Goal: Task Accomplishment & Management: Manage account settings

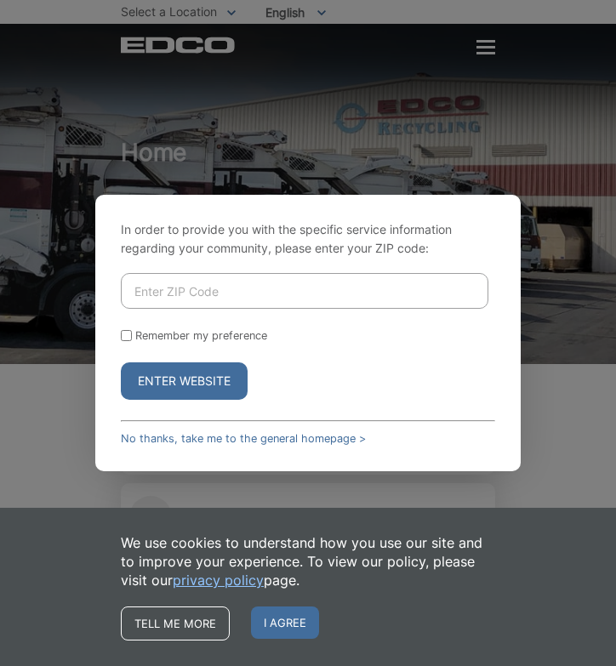
click at [157, 301] on input "Enter ZIP Code" at bounding box center [304, 291] width 367 height 36
type input "92028"
click at [126, 334] on input "Remember my preference" at bounding box center [126, 335] width 11 height 11
checkbox input "true"
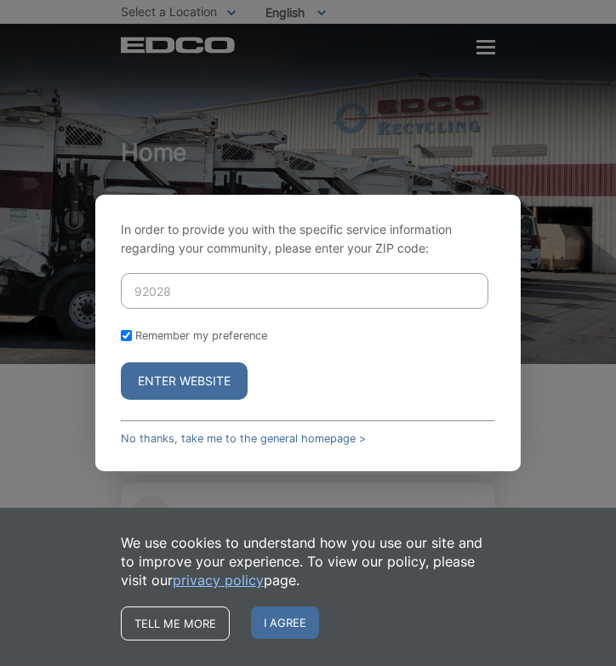
checkbox input "true"
click at [223, 378] on button "Enter Website" at bounding box center [184, 380] width 127 height 37
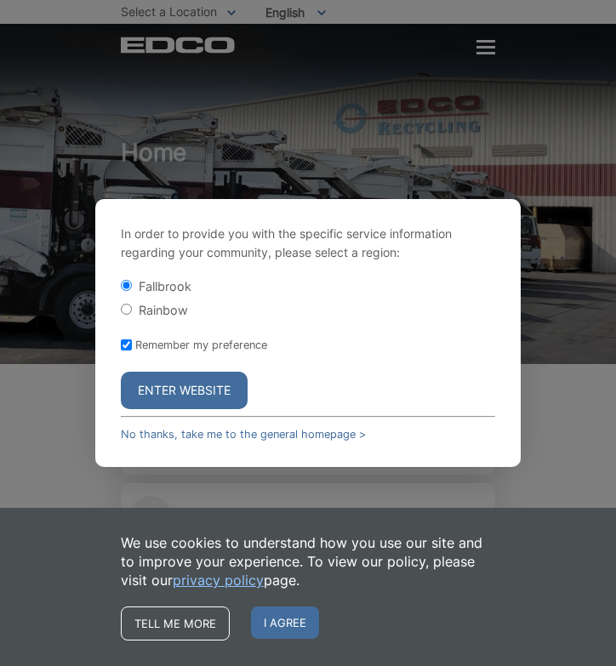
click at [191, 381] on button "Enter Website" at bounding box center [184, 390] width 127 height 37
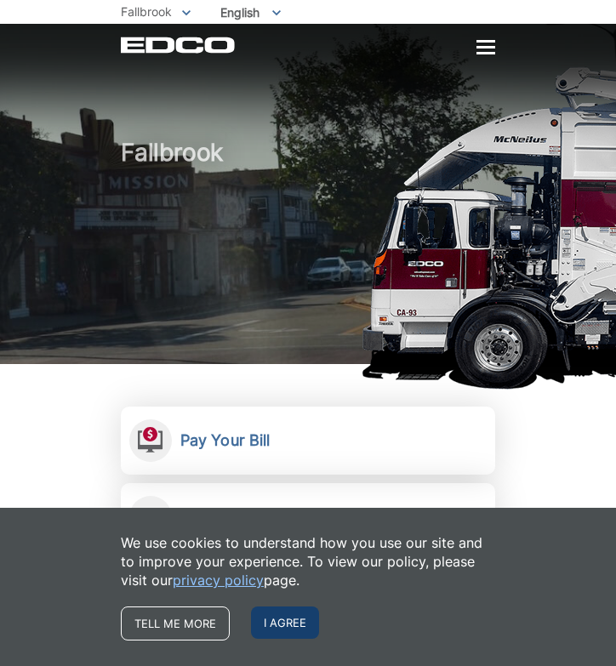
click at [282, 625] on span "I agree" at bounding box center [285, 623] width 68 height 32
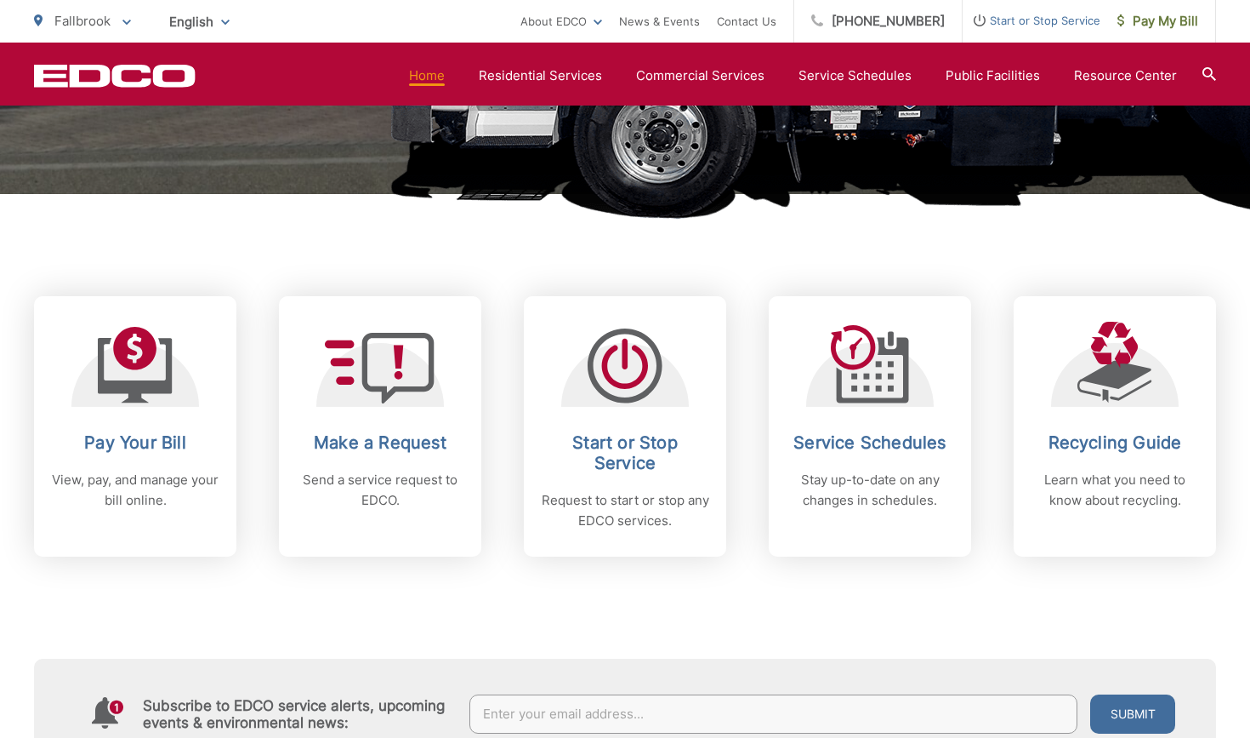
scroll to position [558, 0]
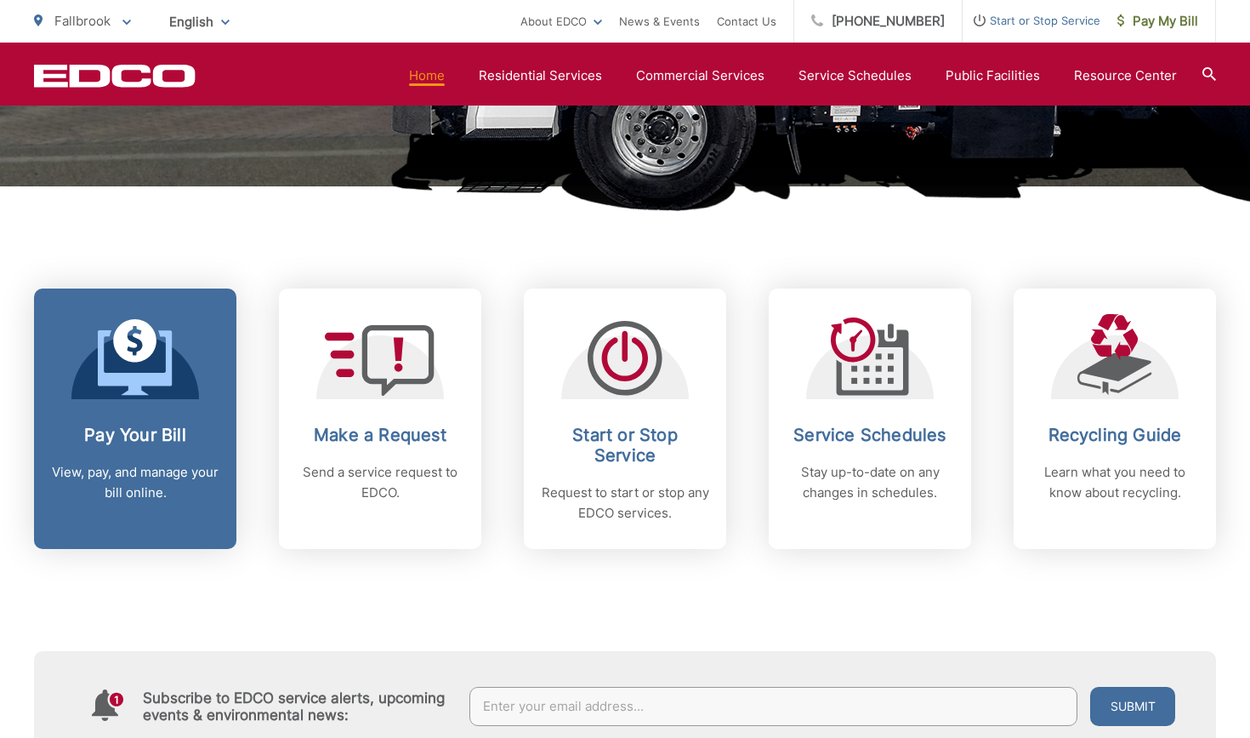
click at [128, 422] on link "Pay Your Bill View, pay, and manage your bill online." at bounding box center [135, 418] width 202 height 260
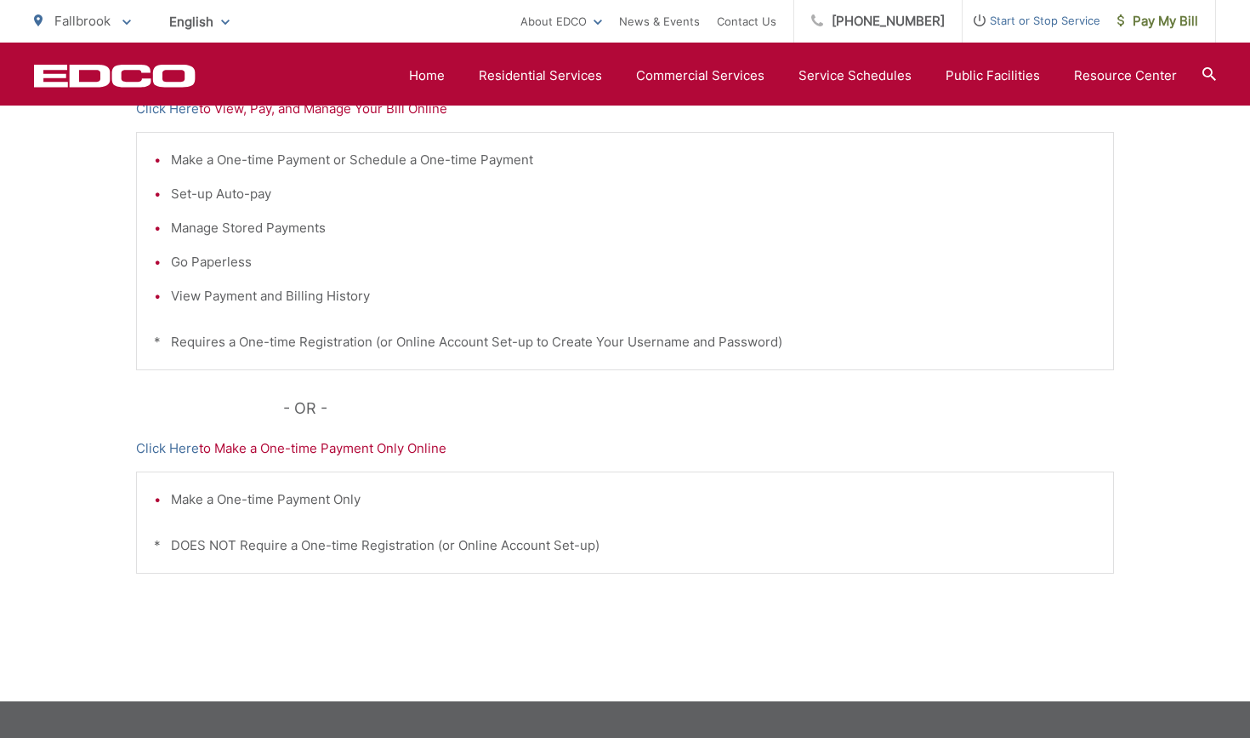
scroll to position [403, 0]
click at [177, 298] on li "View Payment and Billing History" at bounding box center [634, 296] width 926 height 20
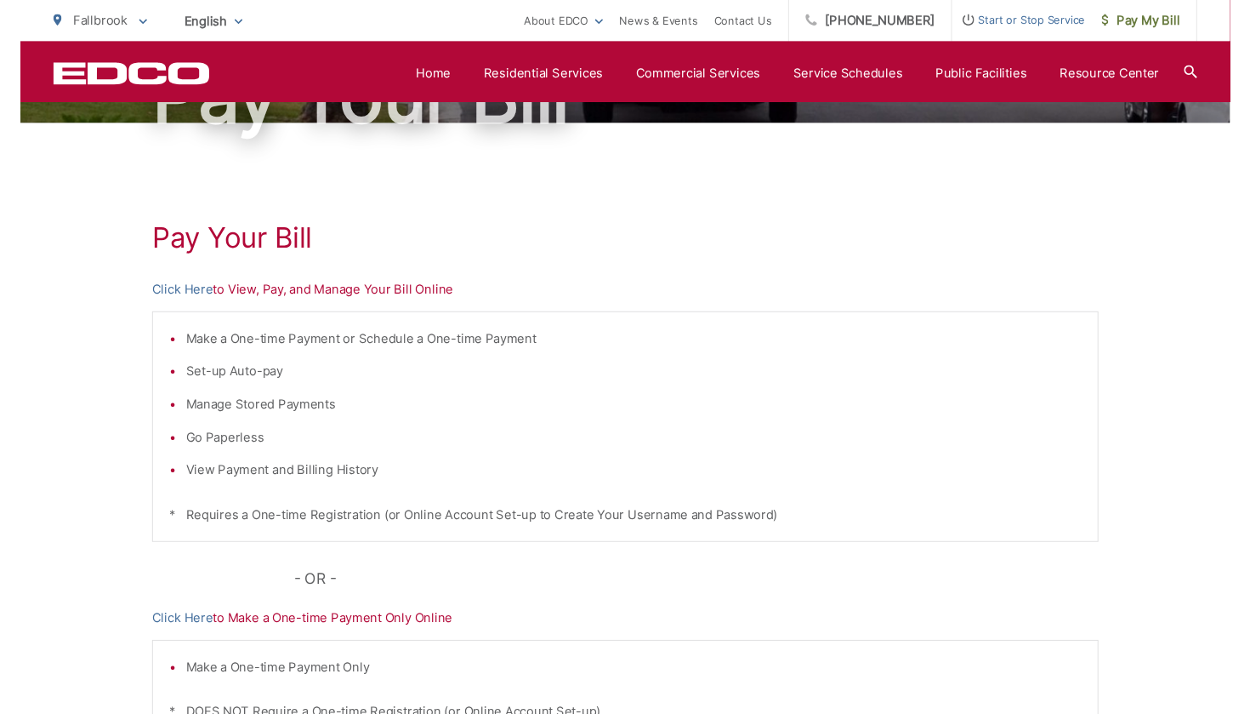
scroll to position [206, 0]
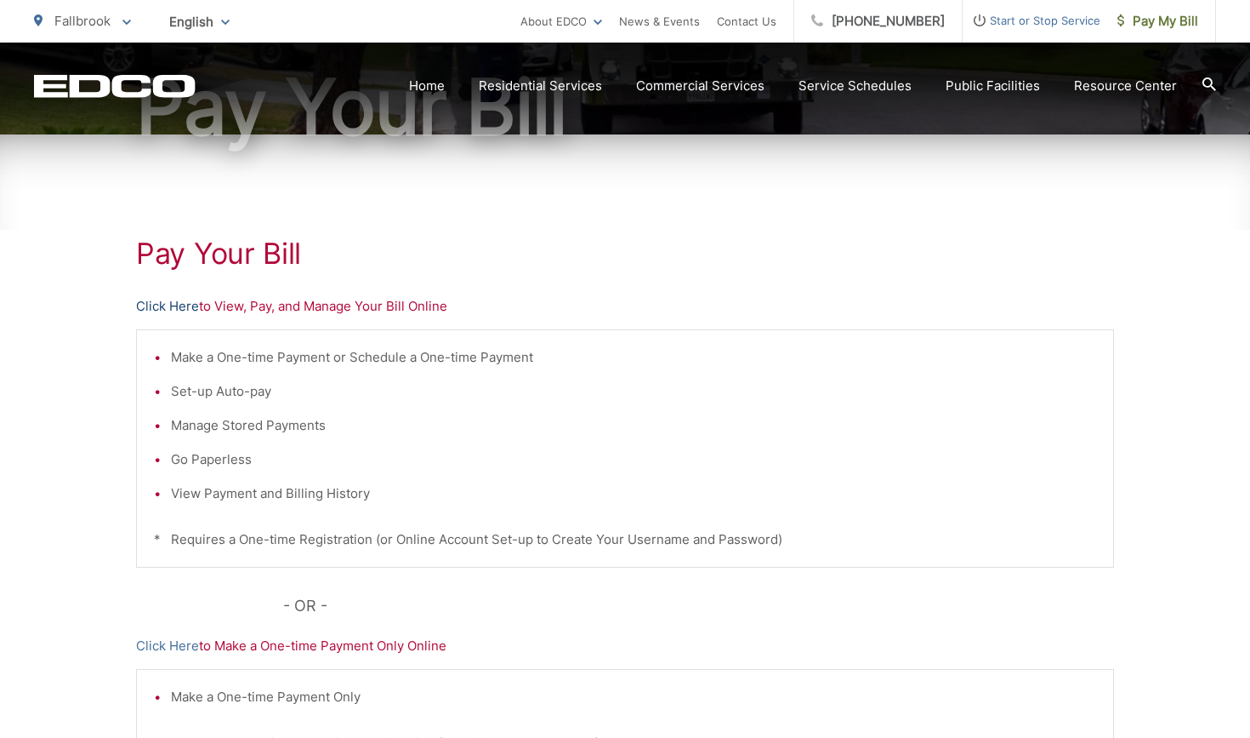
click at [159, 302] on link "Click Here" at bounding box center [167, 306] width 63 height 20
